Goal: Task Accomplishment & Management: Use online tool/utility

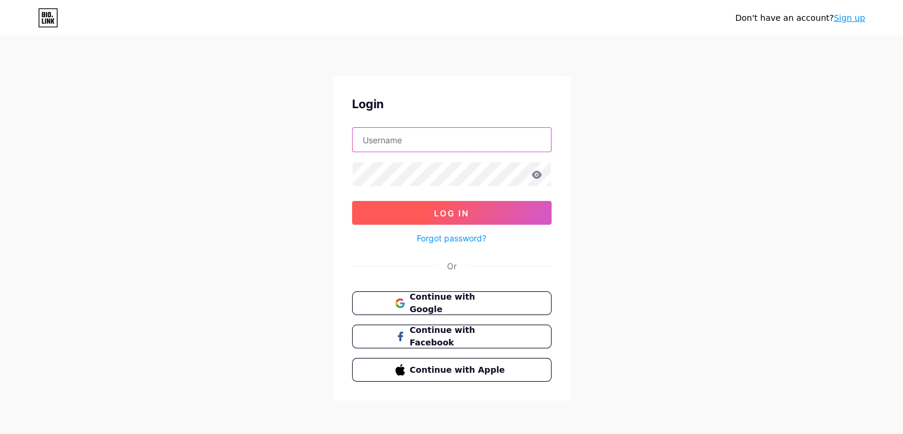
type input "[EMAIL_ADDRESS][DOMAIN_NAME]"
click at [418, 213] on button "Log In" at bounding box center [452, 213] width 200 height 24
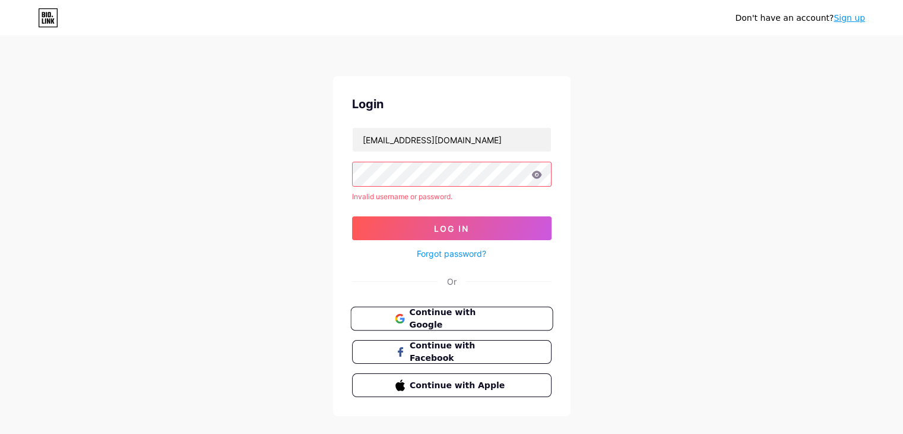
click at [454, 322] on span "Continue with Google" at bounding box center [458, 319] width 99 height 26
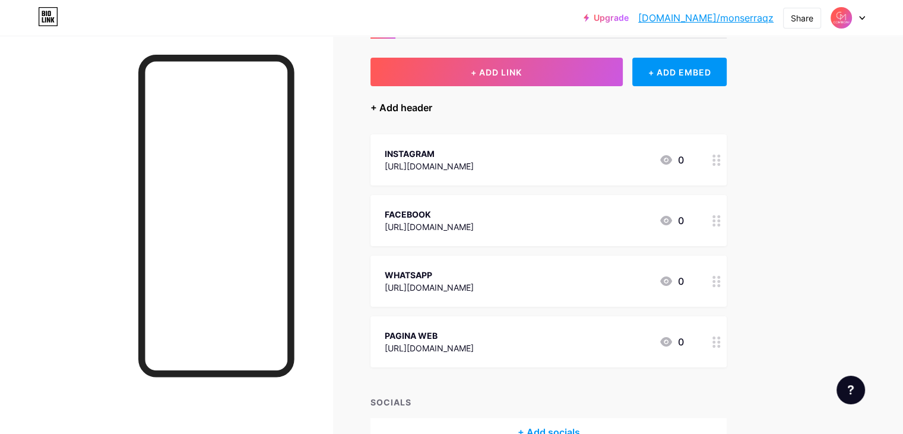
scroll to position [62, 0]
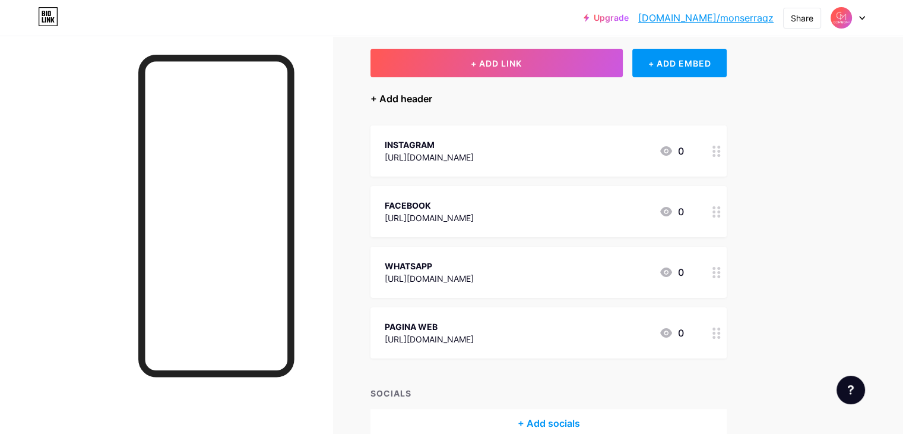
click at [432, 98] on div "+ Add header" at bounding box center [402, 98] width 62 height 14
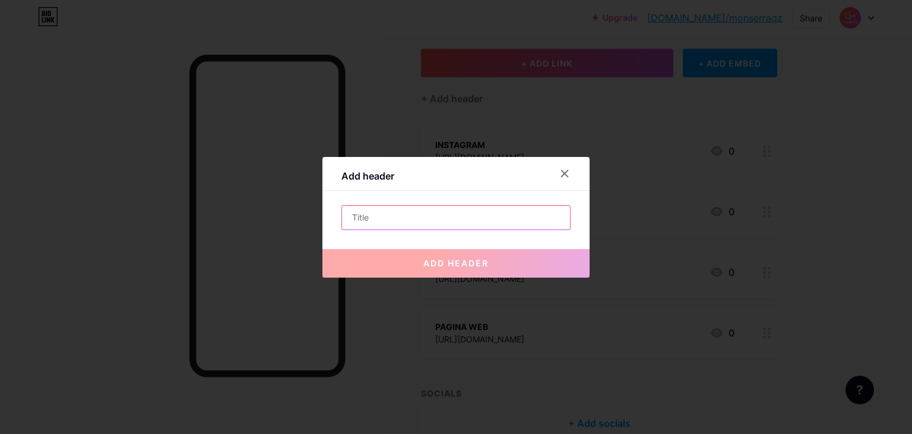
click at [469, 223] on input "text" at bounding box center [456, 217] width 228 height 24
click at [568, 160] on div "Add header add header" at bounding box center [455, 217] width 267 height 121
click at [568, 175] on div at bounding box center [564, 173] width 21 height 21
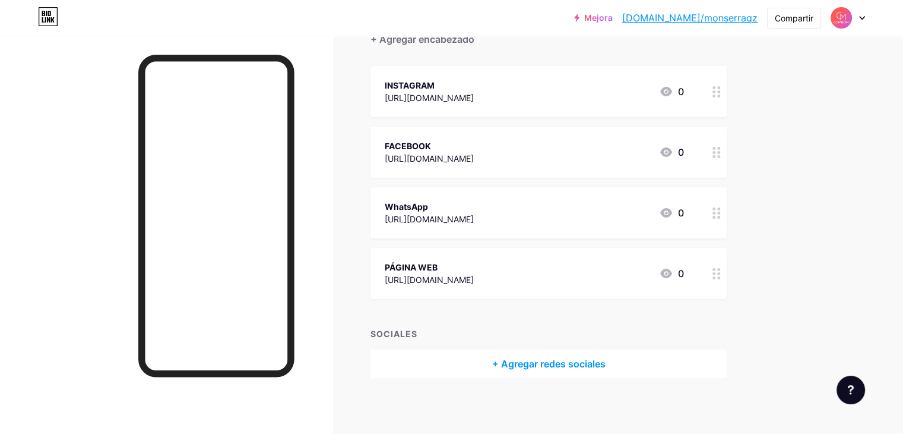
scroll to position [124, 0]
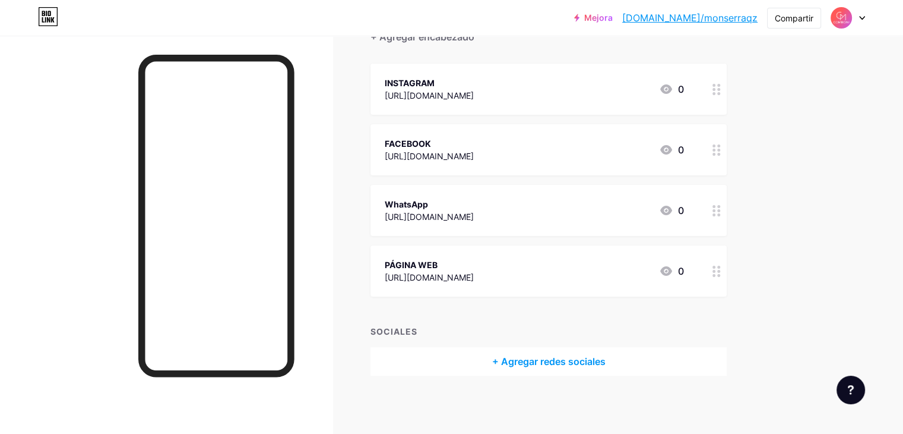
click at [530, 360] on div "+ Agregar redes sociales" at bounding box center [549, 361] width 356 height 29
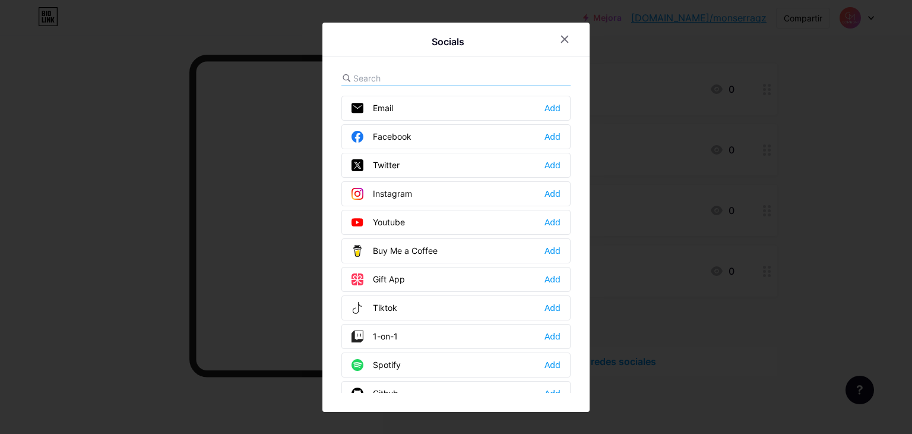
click at [534, 354] on div "Spotify Add" at bounding box center [455, 364] width 229 height 25
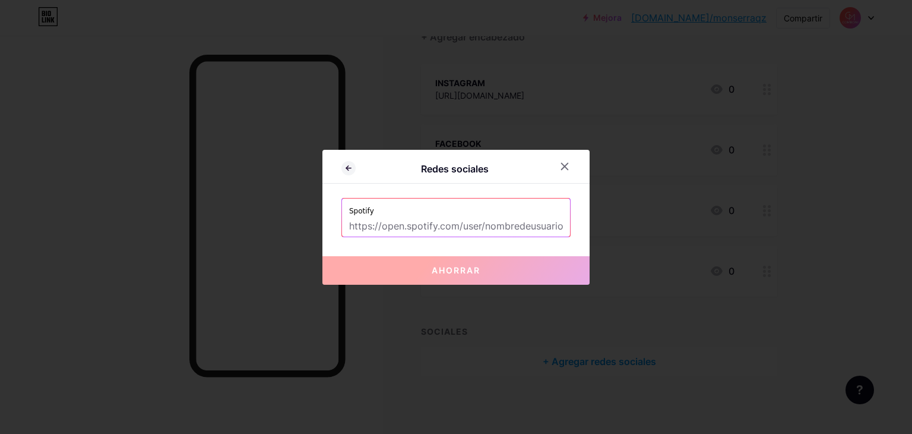
click at [470, 210] on label "Spotify" at bounding box center [456, 207] width 214 height 18
click at [455, 200] on label "Spotify" at bounding box center [456, 207] width 214 height 18
click at [394, 204] on label "Spotify" at bounding box center [456, 207] width 214 height 18
click at [562, 167] on icon at bounding box center [565, 166] width 7 height 7
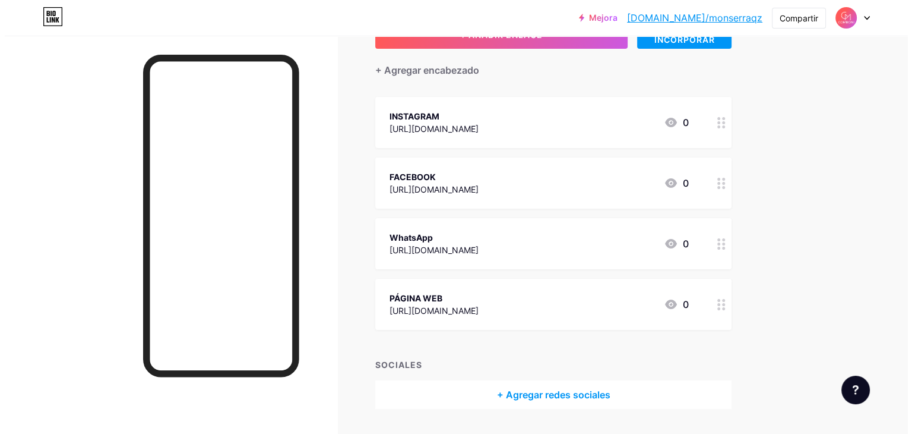
scroll to position [0, 0]
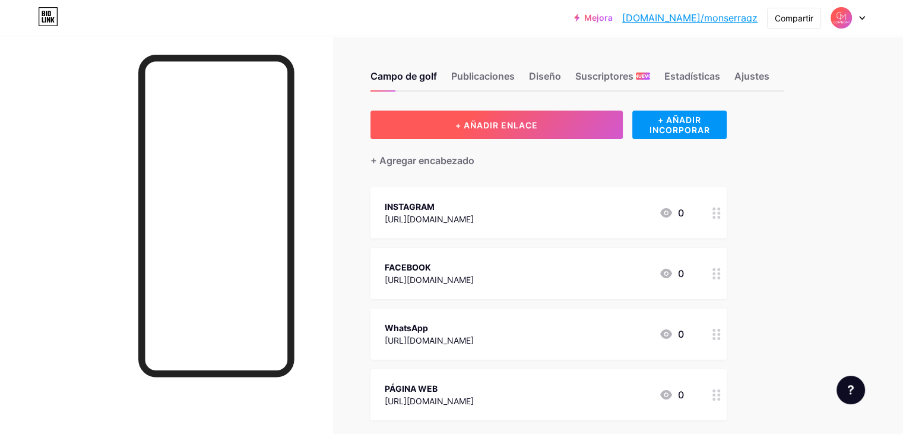
click at [512, 125] on font "+ AÑADIR ENLACE" at bounding box center [496, 125] width 83 height 10
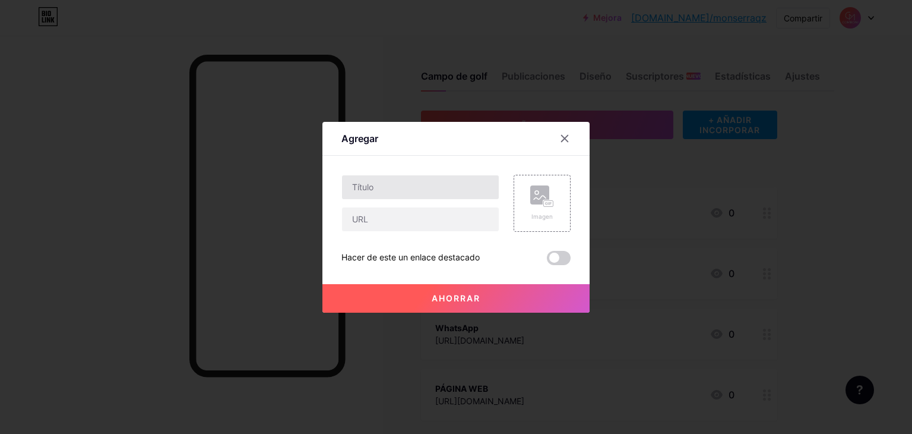
click at [450, 186] on input "text" at bounding box center [420, 187] width 157 height 24
type input "CATALOGO"
click at [382, 221] on input "text" at bounding box center [420, 219] width 157 height 24
paste input "https://www.flipsnack.com/EC79A87A9F7/catalago-2025/full-view.html"
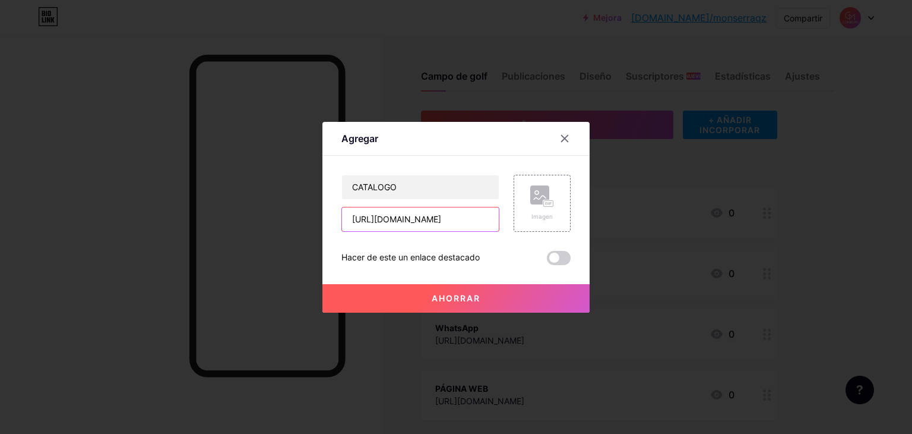
type input "https://www.flipsnack.com/EC79A87A9F7/catalago-2025/full-view.html"
click at [534, 289] on button "Ahorrar" at bounding box center [455, 298] width 267 height 29
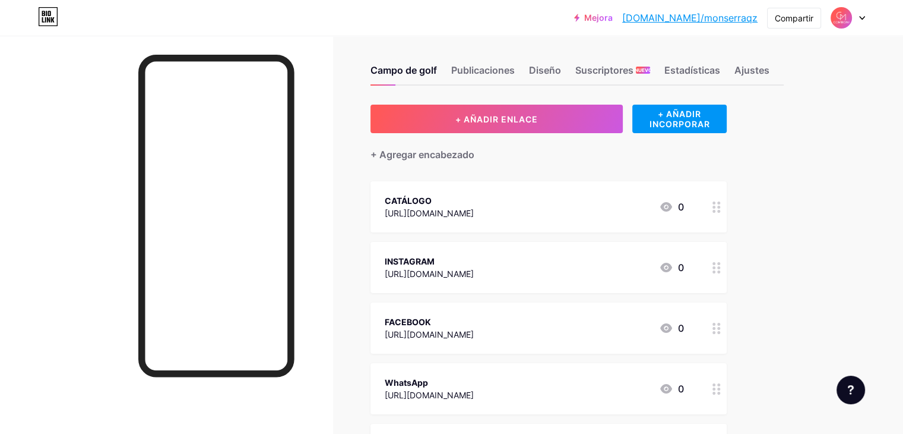
scroll to position [0, 0]
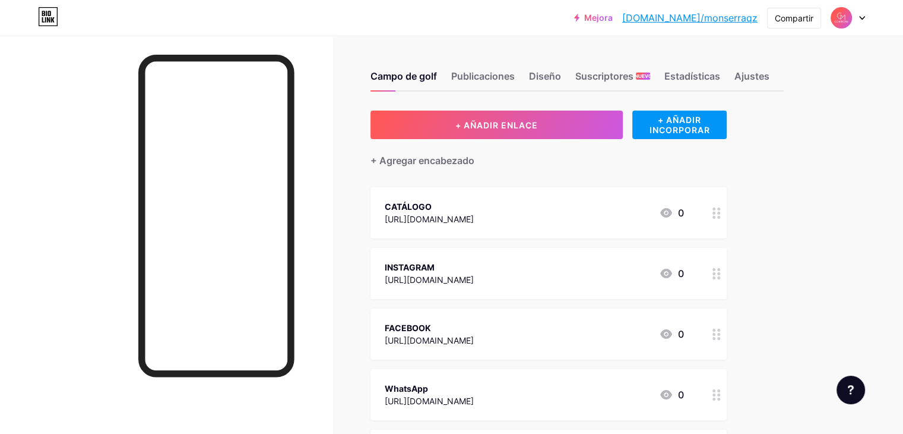
click at [844, 19] on img at bounding box center [841, 17] width 19 height 19
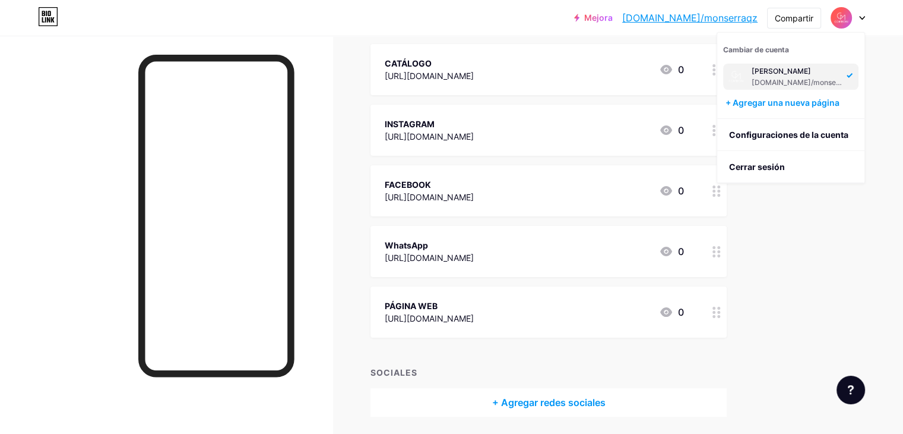
scroll to position [181, 0]
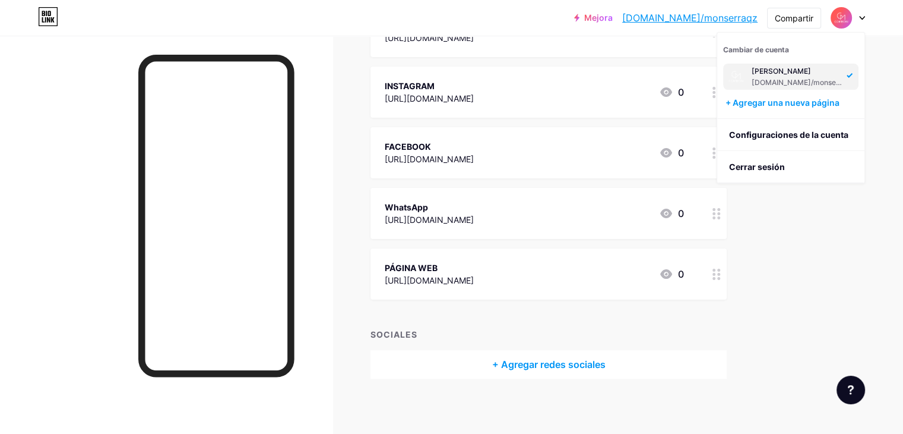
click at [834, 276] on div "Campo de golf Publicaciones Diseño Suscriptores NUEVO Estadísticas Ajustes + AÑ…" at bounding box center [417, 146] width 834 height 583
